Goal: Information Seeking & Learning: Check status

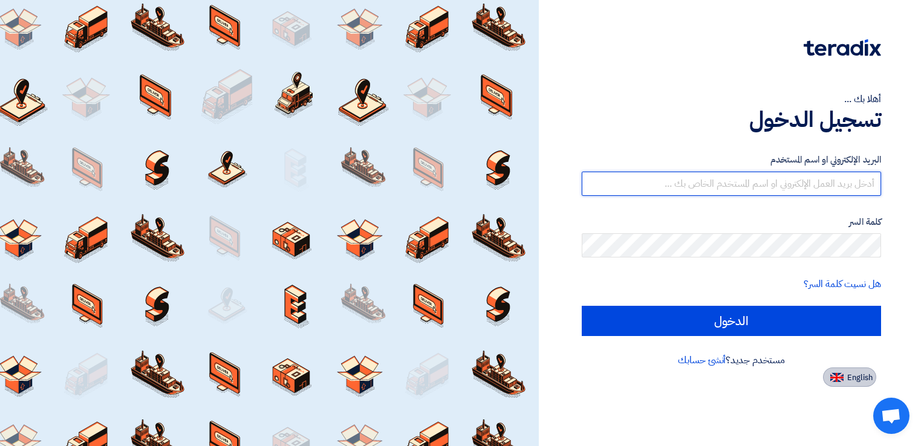
type input "[EMAIL_ADDRESS][DOMAIN_NAME]"
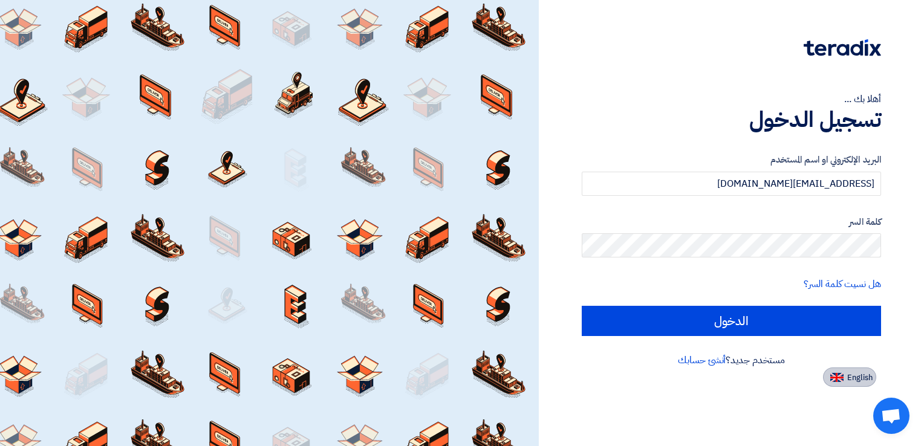
click at [849, 374] on span "English" at bounding box center [859, 378] width 25 height 8
type input "Sign in"
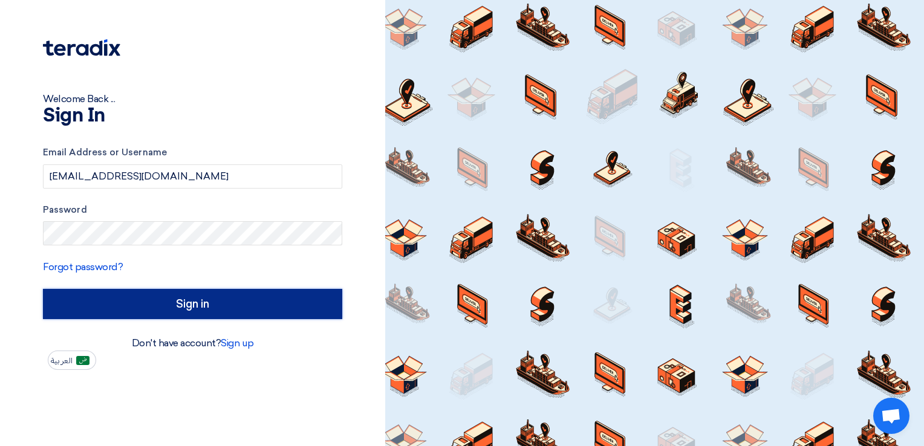
click at [201, 305] on input "Sign in" at bounding box center [192, 304] width 299 height 30
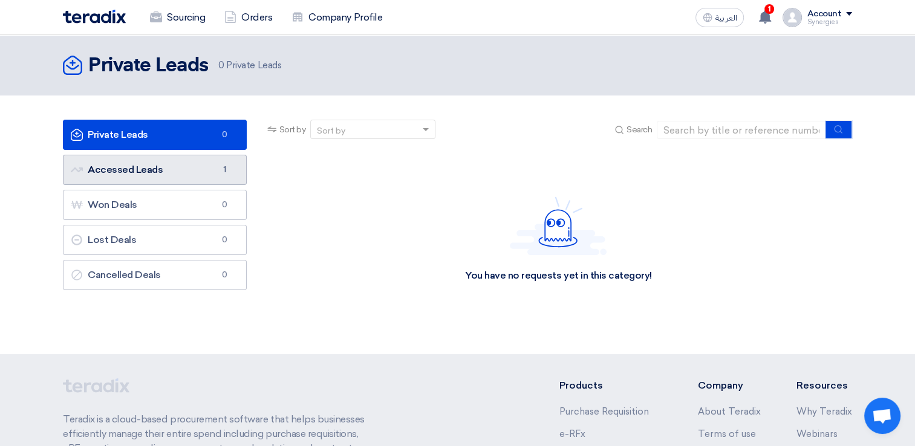
click at [155, 172] on link "Accessed Leads Accessed Leads 1" at bounding box center [155, 170] width 184 height 30
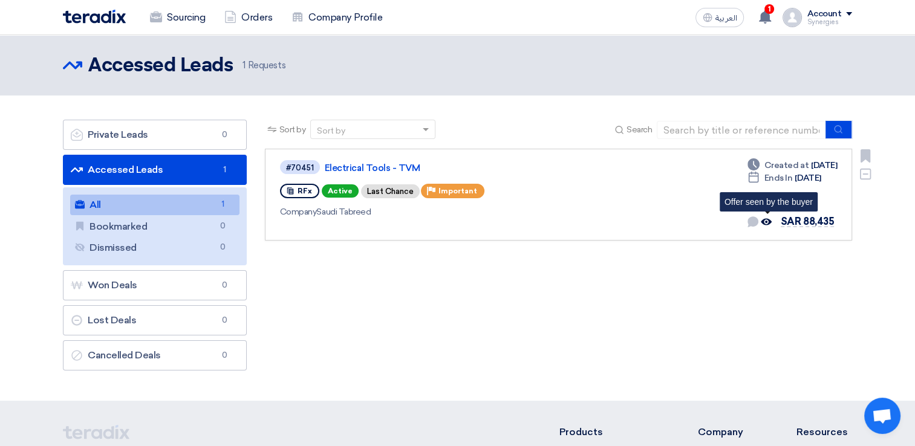
click at [769, 222] on icon "Offer seen by the buyer" at bounding box center [766, 221] width 11 height 11
click at [415, 167] on link "Electrical Tools - TVM" at bounding box center [476, 168] width 302 height 11
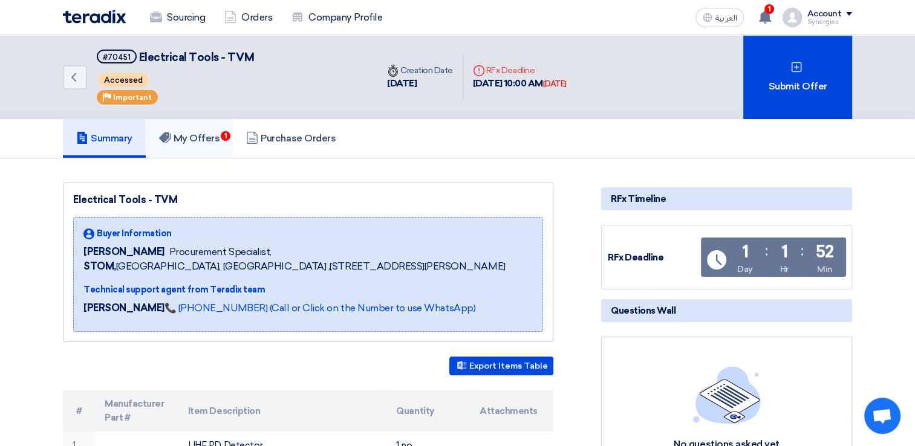
click at [170, 141] on icon at bounding box center [165, 138] width 12 height 12
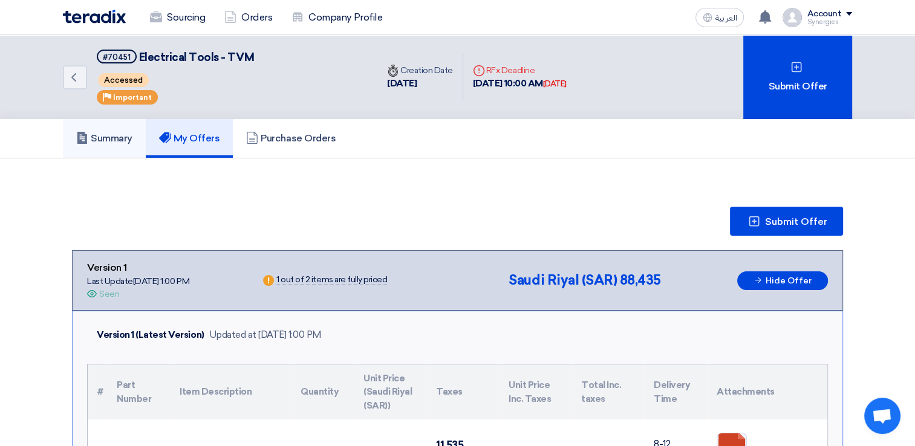
click at [116, 144] on link "Summary" at bounding box center [104, 138] width 83 height 39
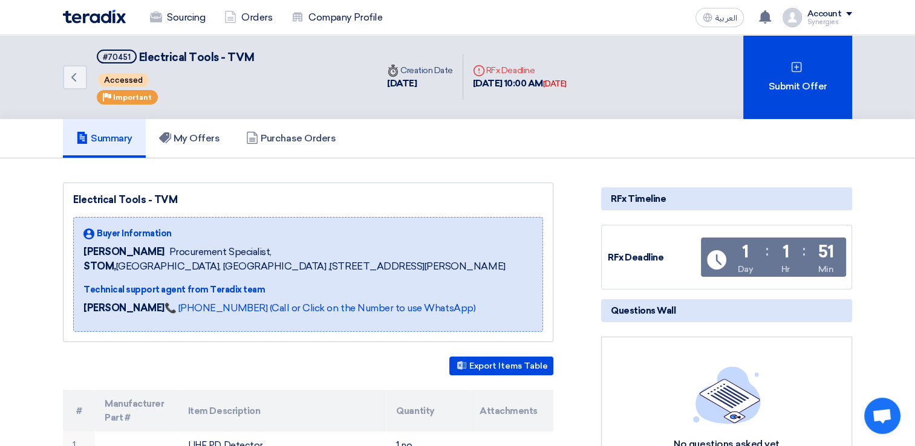
click at [43, 247] on section "Electrical Tools - TVM Buyer Information [PERSON_NAME] Procurement Specialist, …" at bounding box center [457, 446] width 915 height 577
click at [72, 78] on icon "Back" at bounding box center [74, 77] width 15 height 15
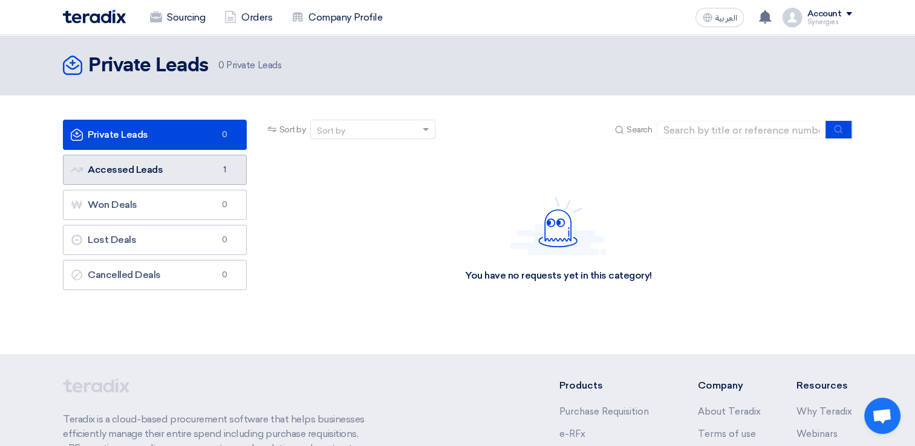
click at [162, 179] on link "Accessed Leads Accessed Leads 1" at bounding box center [155, 170] width 184 height 30
